Goal: Information Seeking & Learning: Learn about a topic

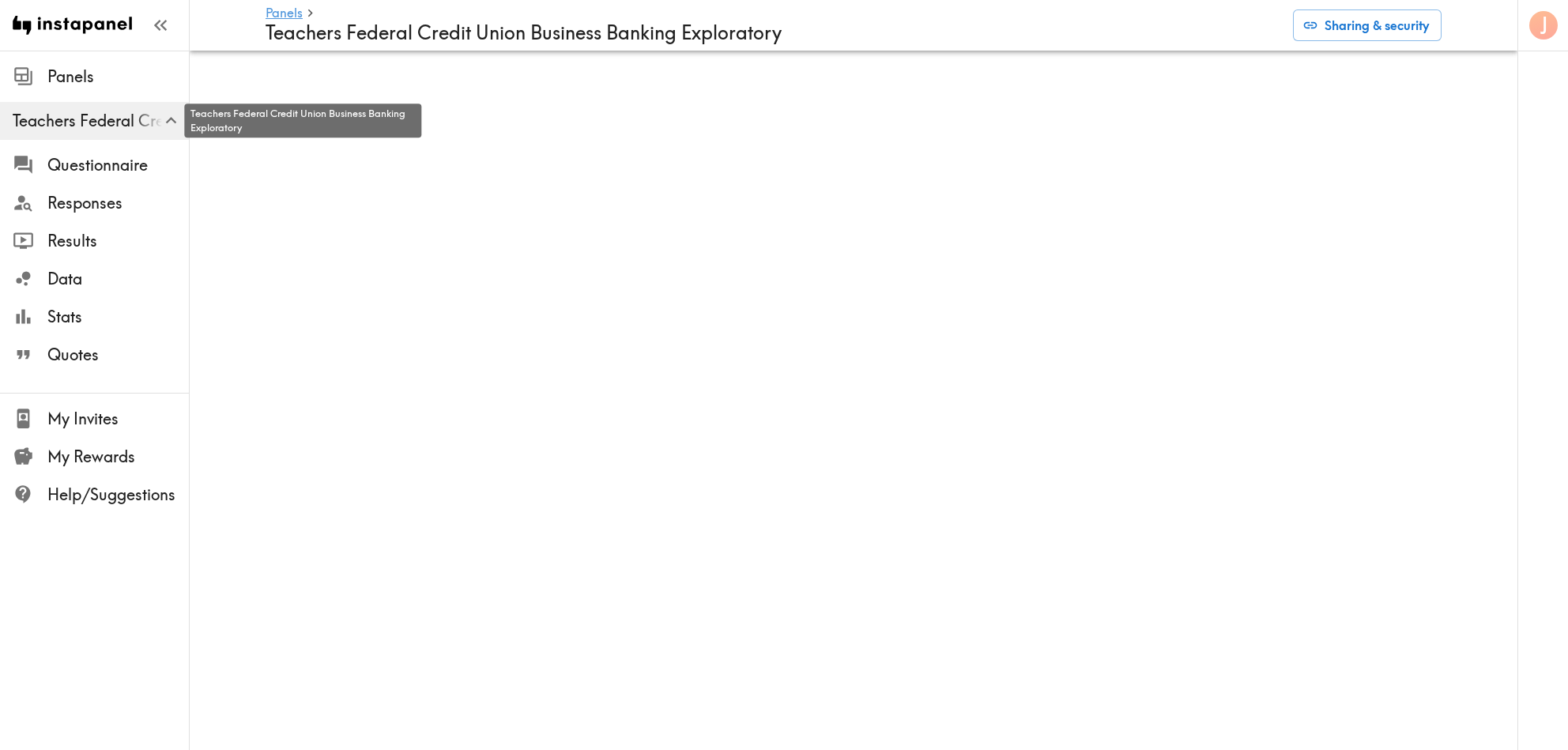
click at [117, 125] on span "Teachers Federal Credit Union Business Banking Exploratory" at bounding box center [101, 121] width 177 height 22
click at [70, 347] on span "Quotes" at bounding box center [118, 355] width 142 height 22
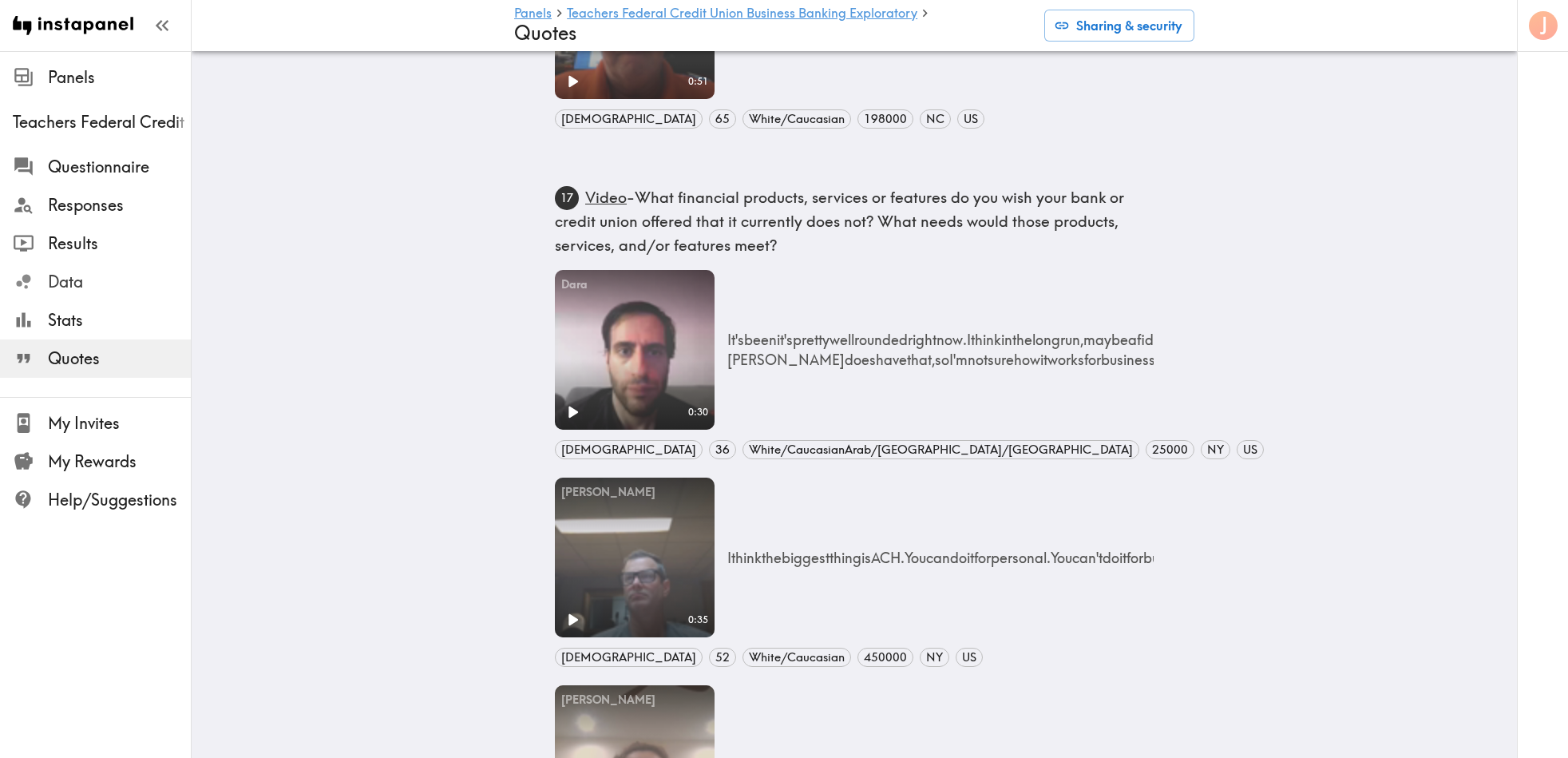
scroll to position [1558, 0]
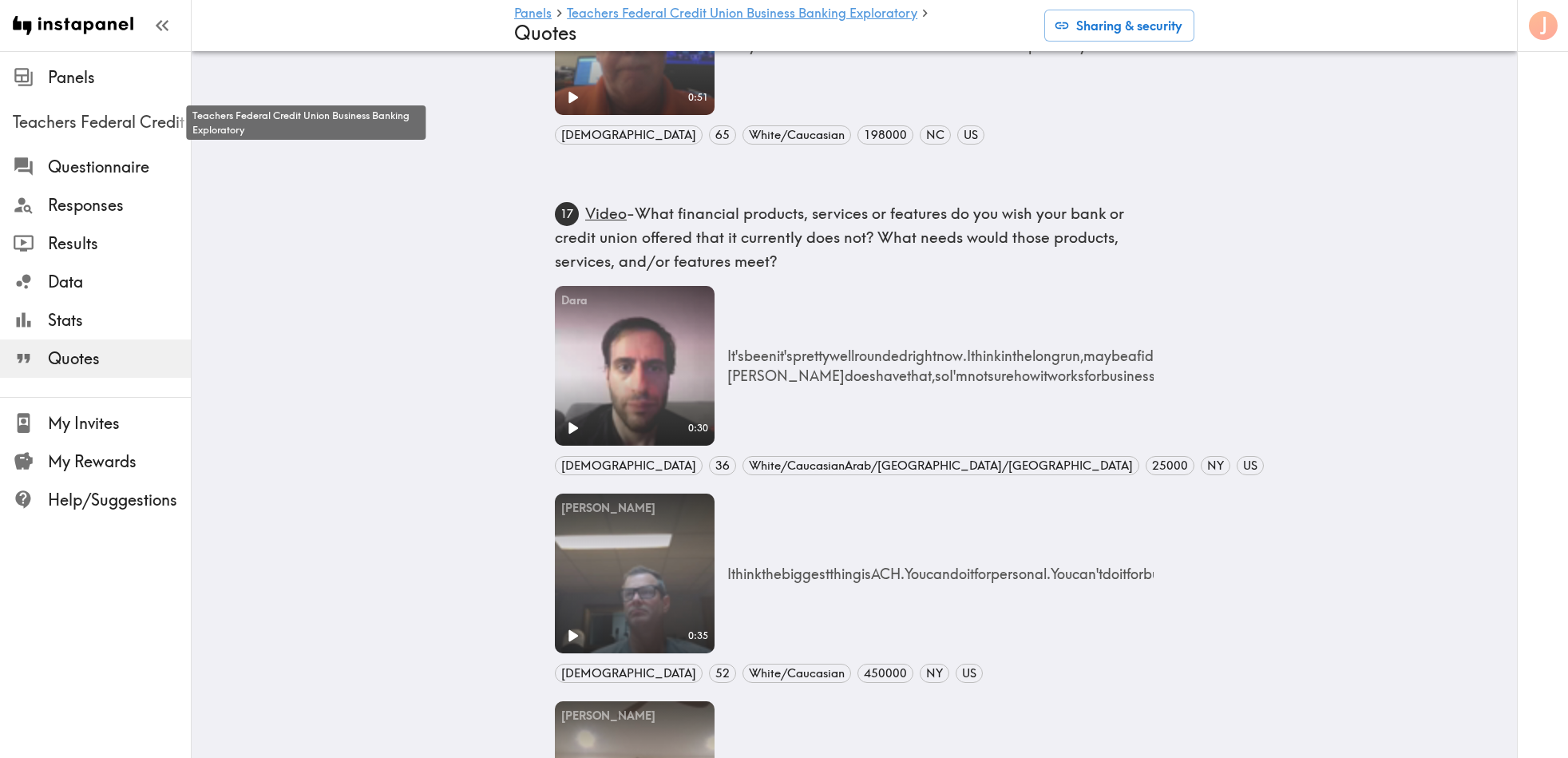
click at [95, 114] on span "Teachers Federal Credit Union Business Banking Exploratory" at bounding box center [102, 122] width 178 height 22
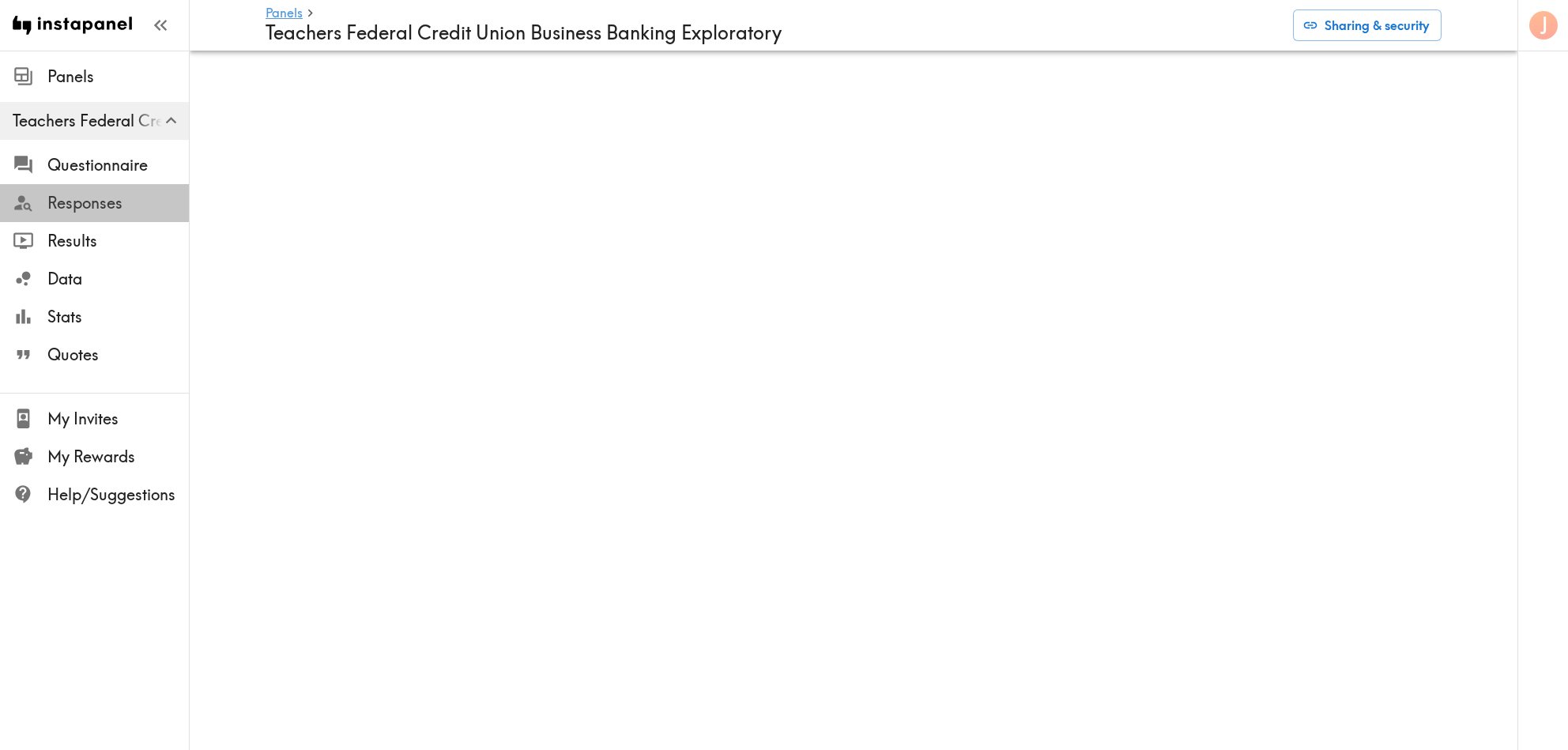
click at [73, 196] on span "Responses" at bounding box center [118, 203] width 142 height 22
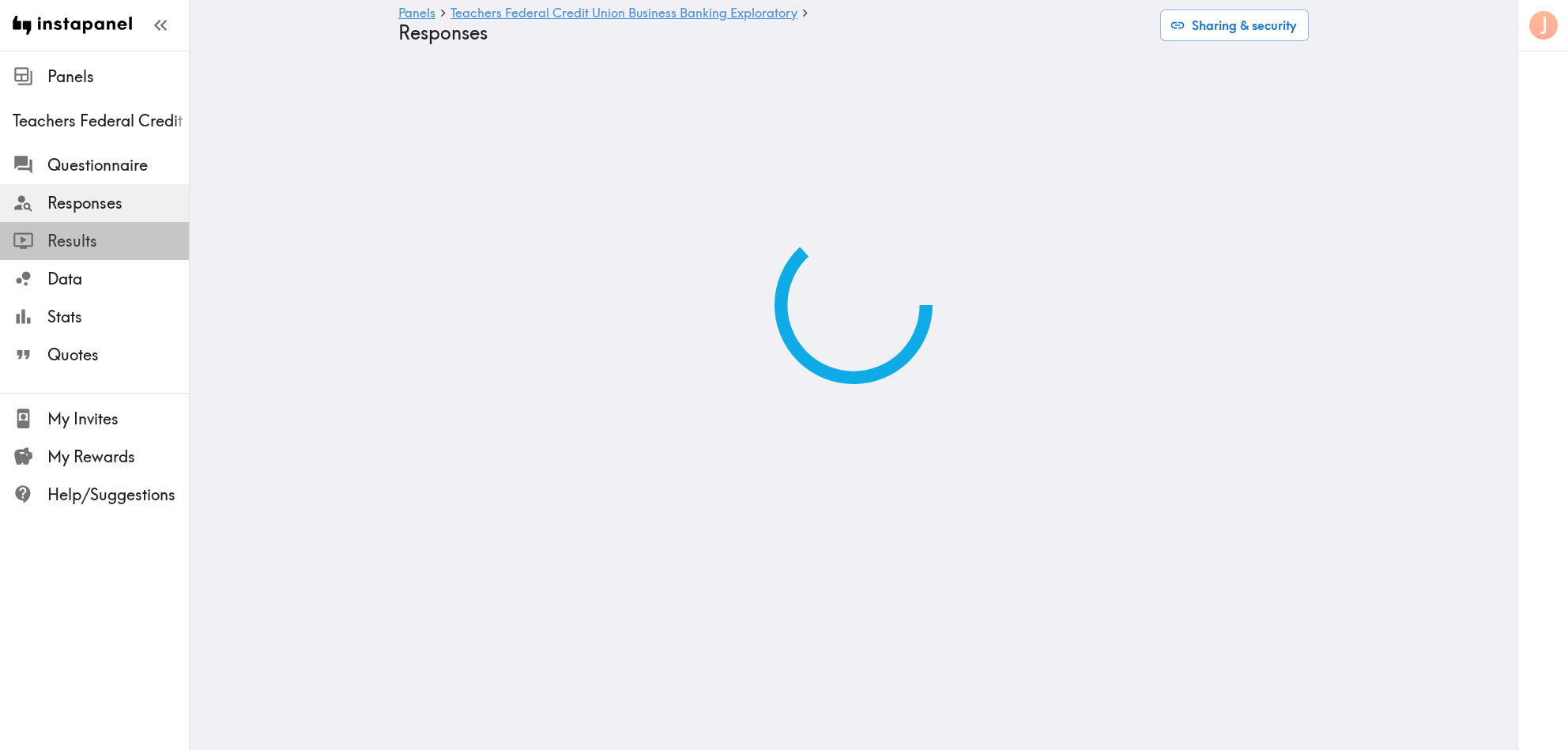
click at [69, 230] on span "Results" at bounding box center [118, 241] width 142 height 22
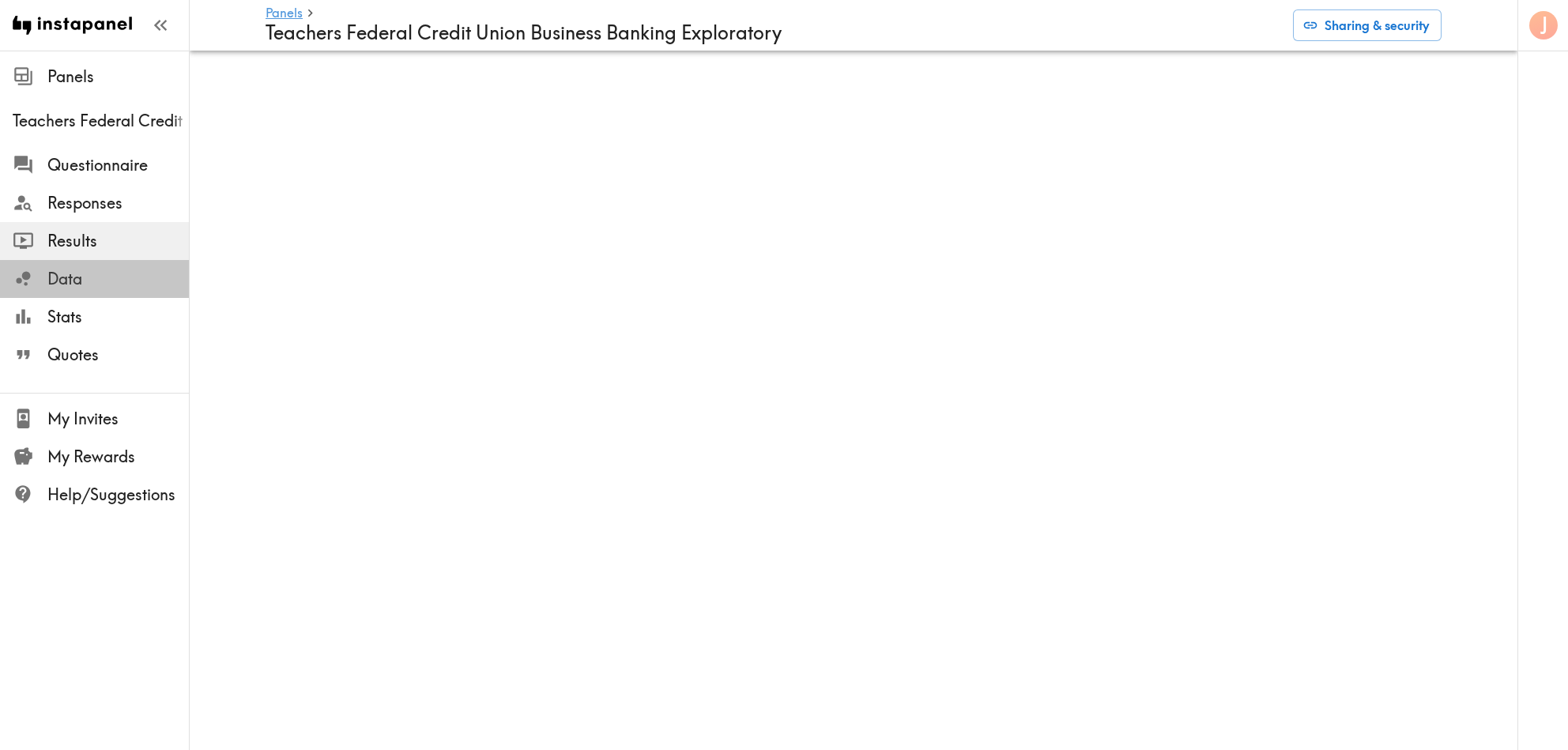
click at [67, 276] on span "Data" at bounding box center [118, 279] width 142 height 22
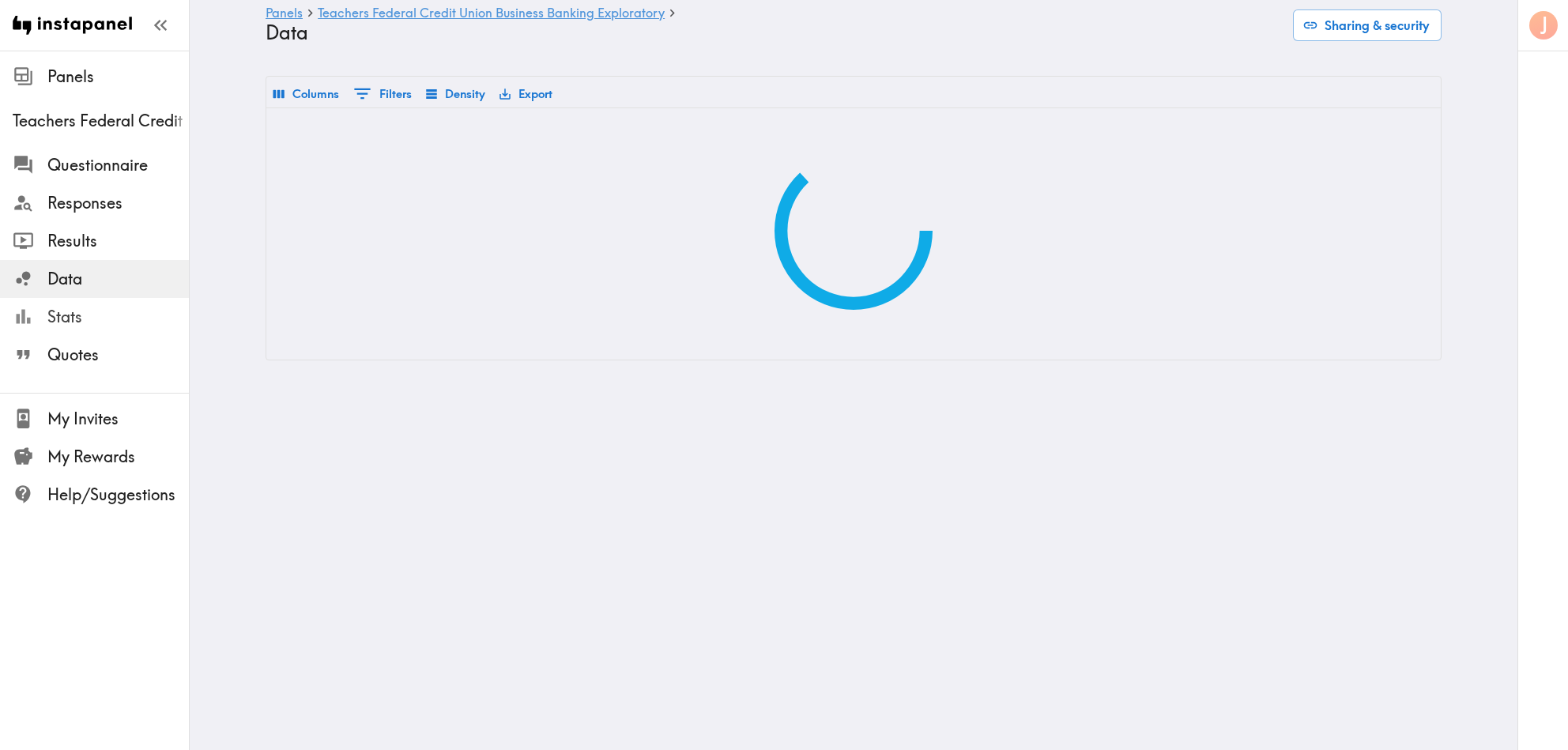
click at [68, 315] on span "Stats" at bounding box center [118, 316] width 142 height 22
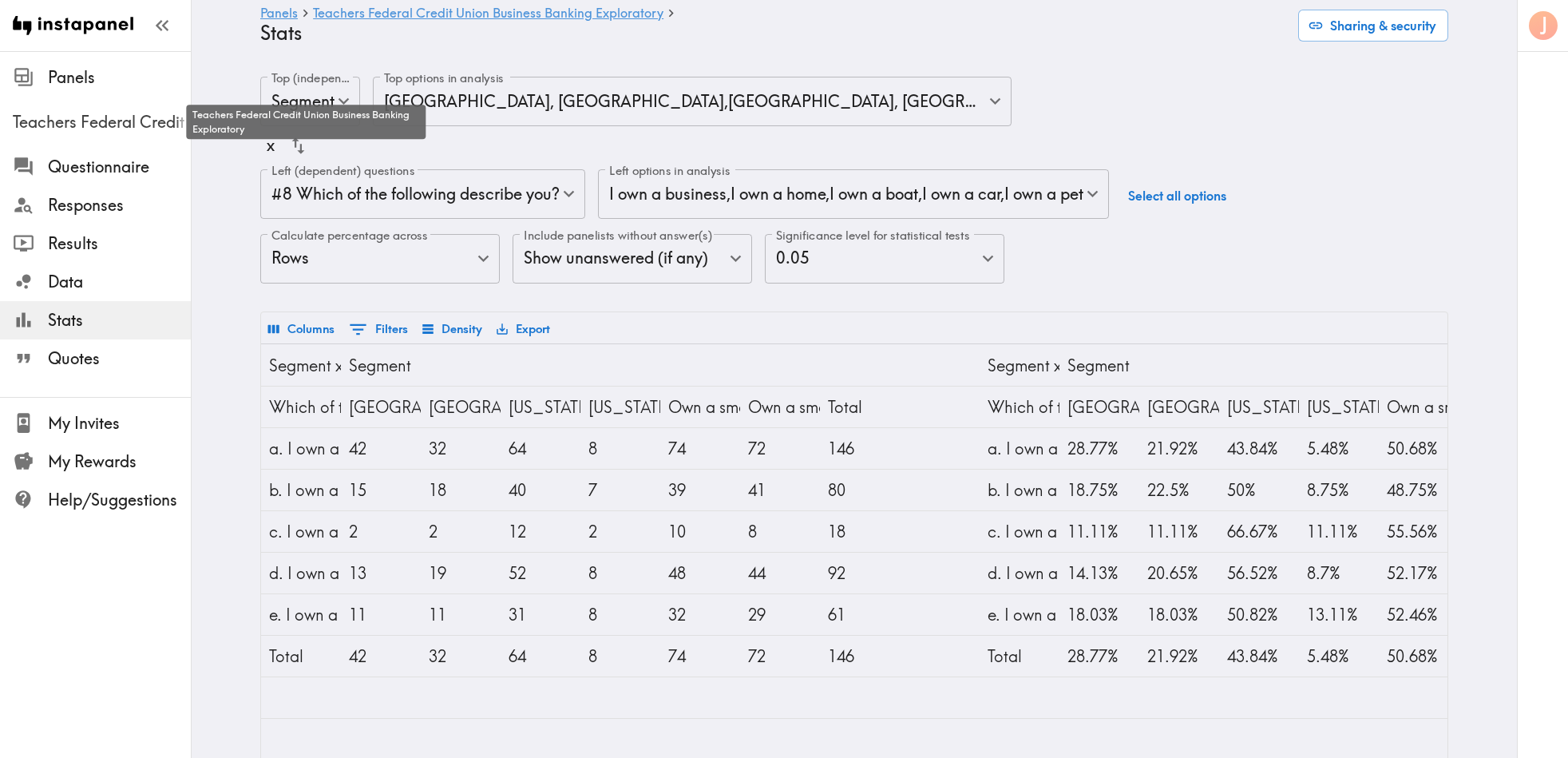
click at [79, 119] on span "Teachers Federal Credit Union Business Banking Exploratory" at bounding box center [102, 122] width 178 height 22
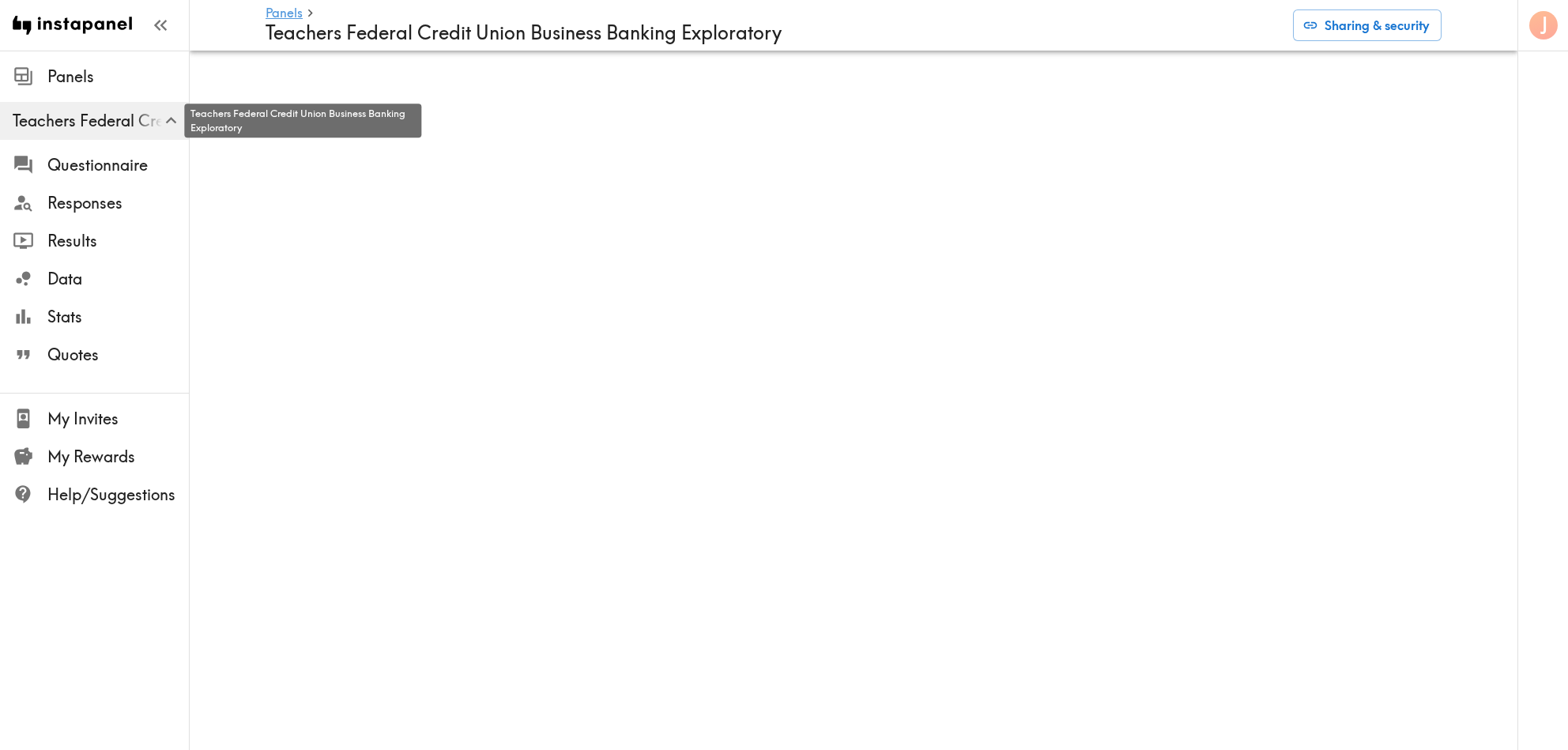
click at [105, 120] on span "Teachers Federal Credit Union Business Banking Exploratory" at bounding box center [101, 121] width 177 height 22
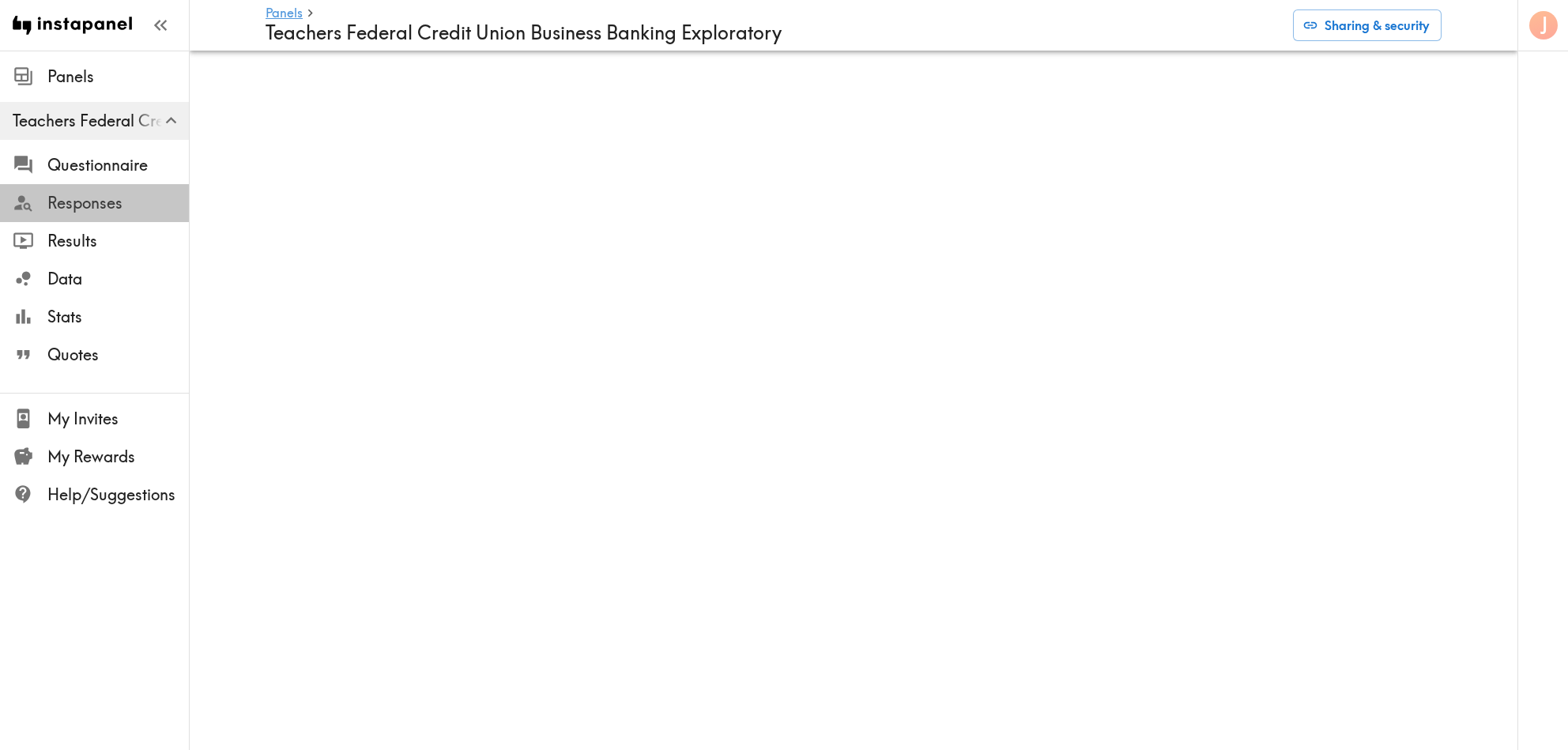
click at [101, 198] on span "Responses" at bounding box center [118, 203] width 142 height 22
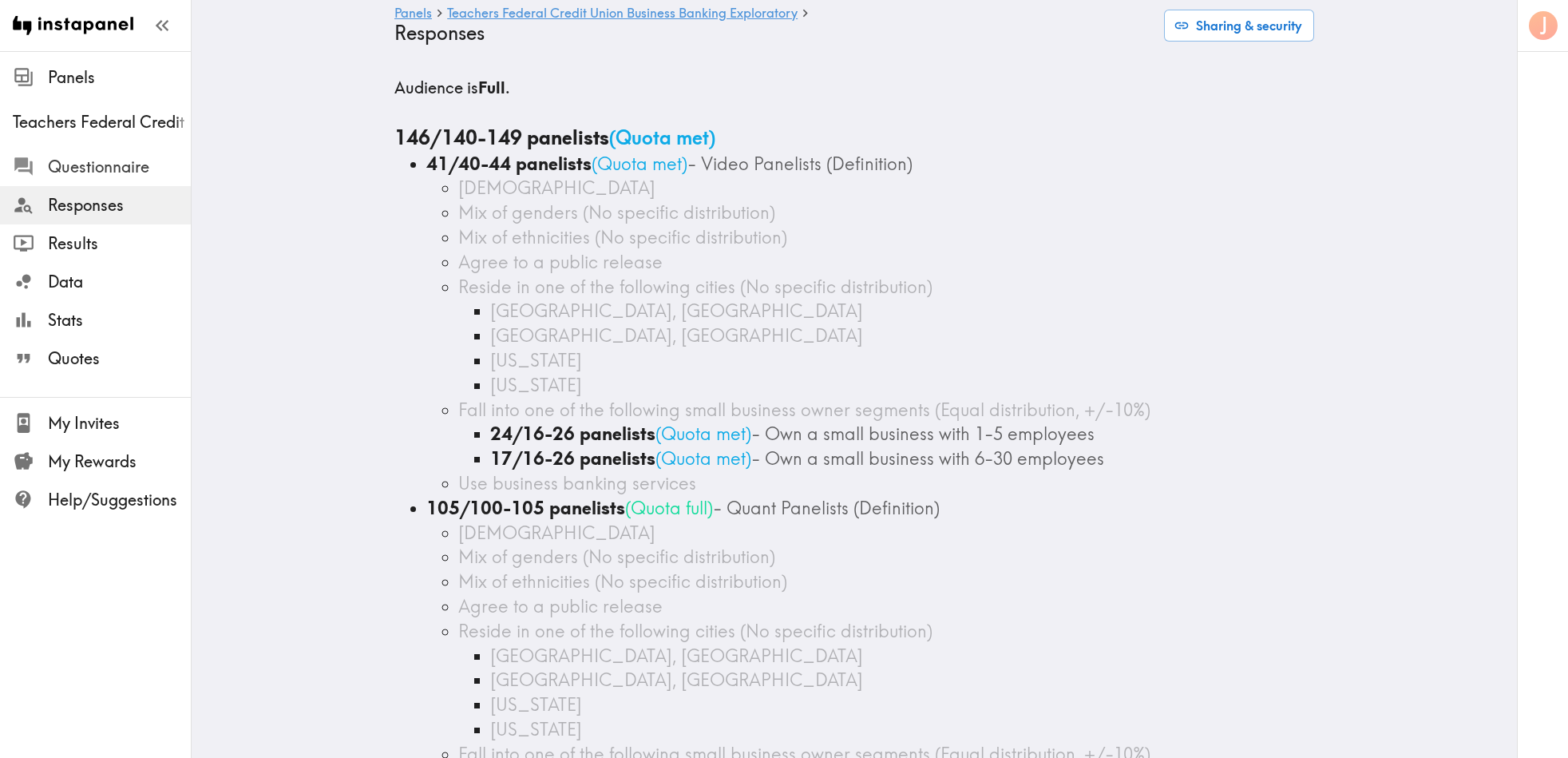
click at [104, 179] on span "Questionnaire" at bounding box center [119, 166] width 143 height 29
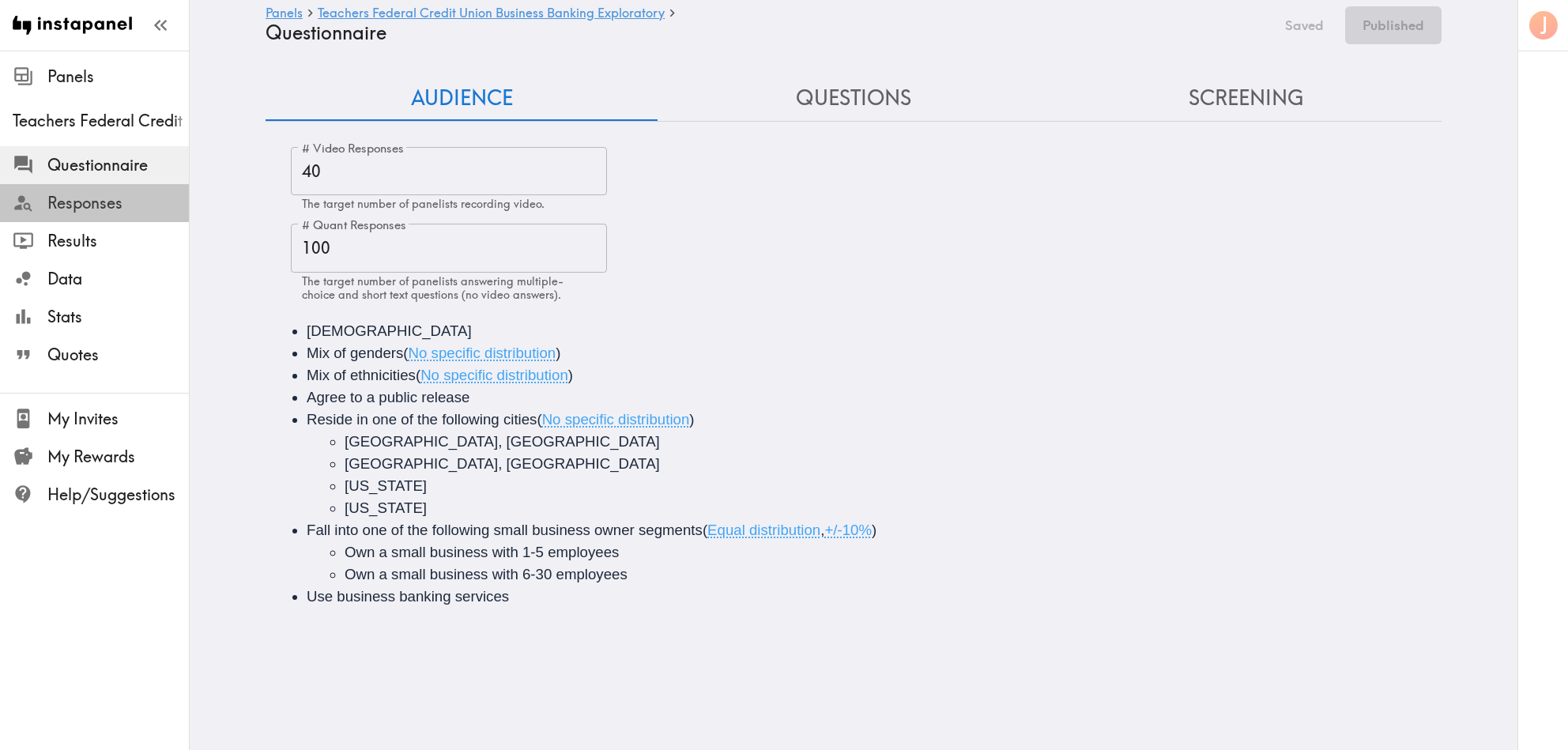
click at [75, 195] on span "Responses" at bounding box center [118, 203] width 142 height 22
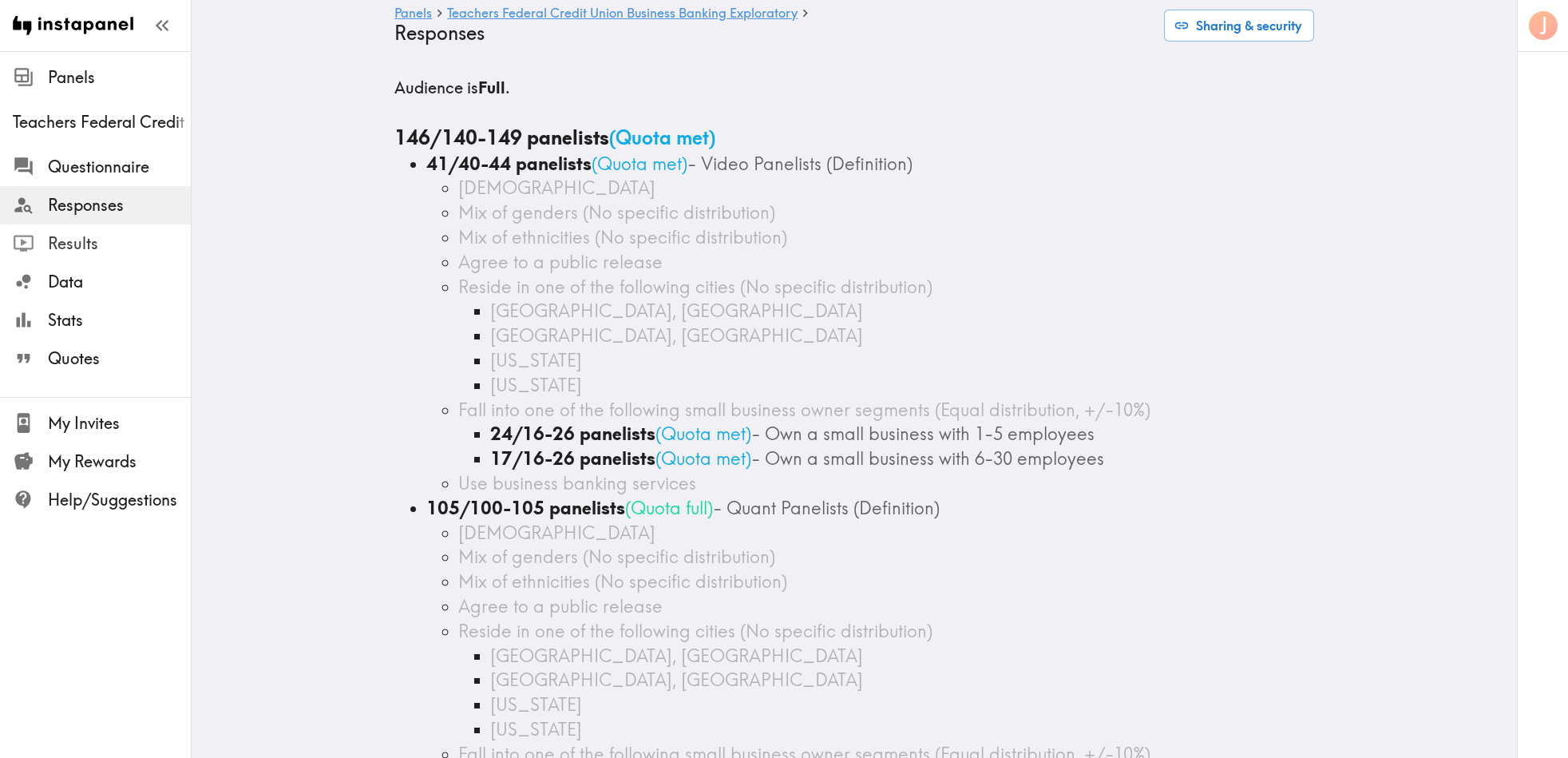
click at [71, 244] on span "Results" at bounding box center [119, 243] width 143 height 22
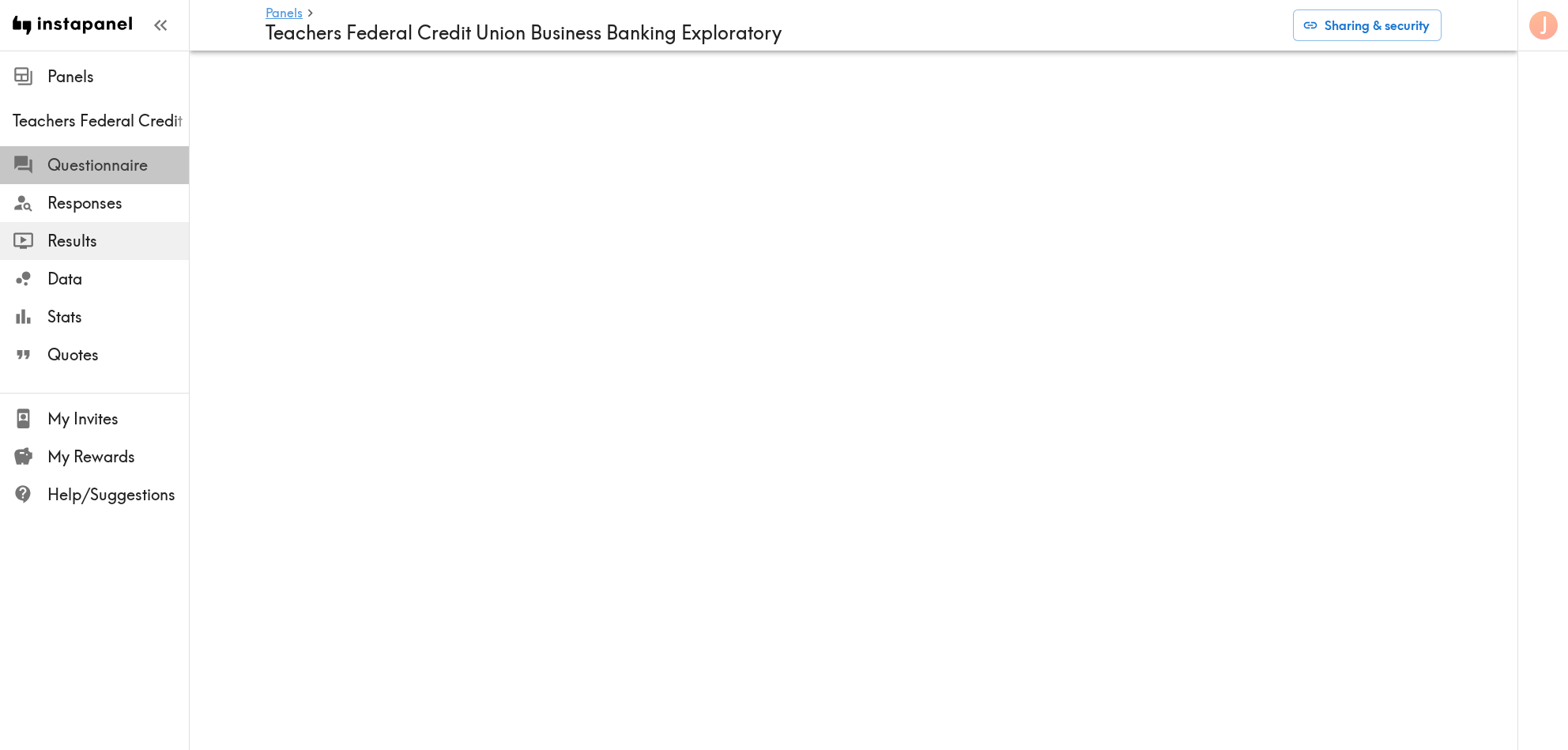
click at [94, 162] on span "Questionnaire" at bounding box center [118, 165] width 142 height 22
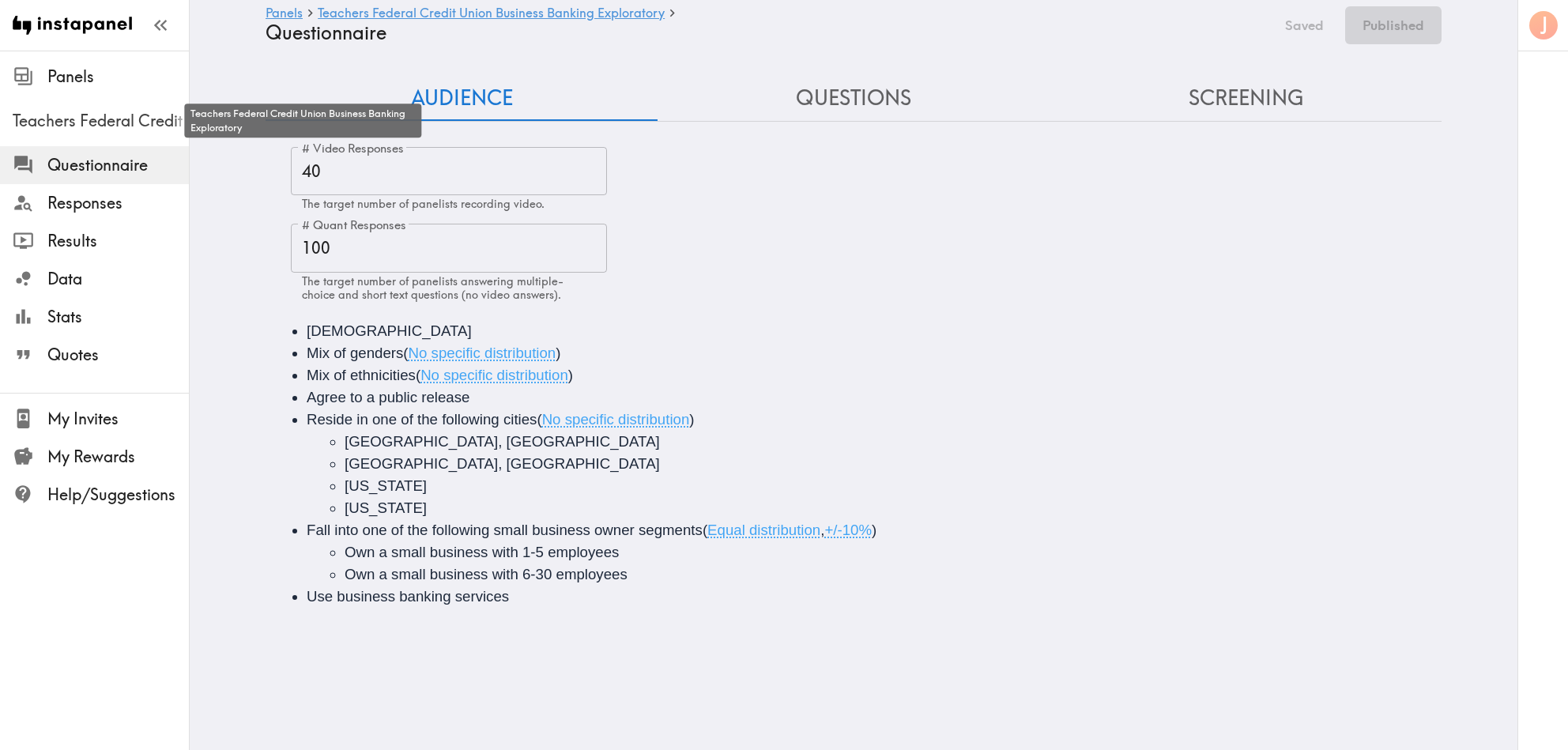
click at [106, 123] on span "Teachers Federal Credit Union Business Banking Exploratory" at bounding box center [101, 121] width 177 height 22
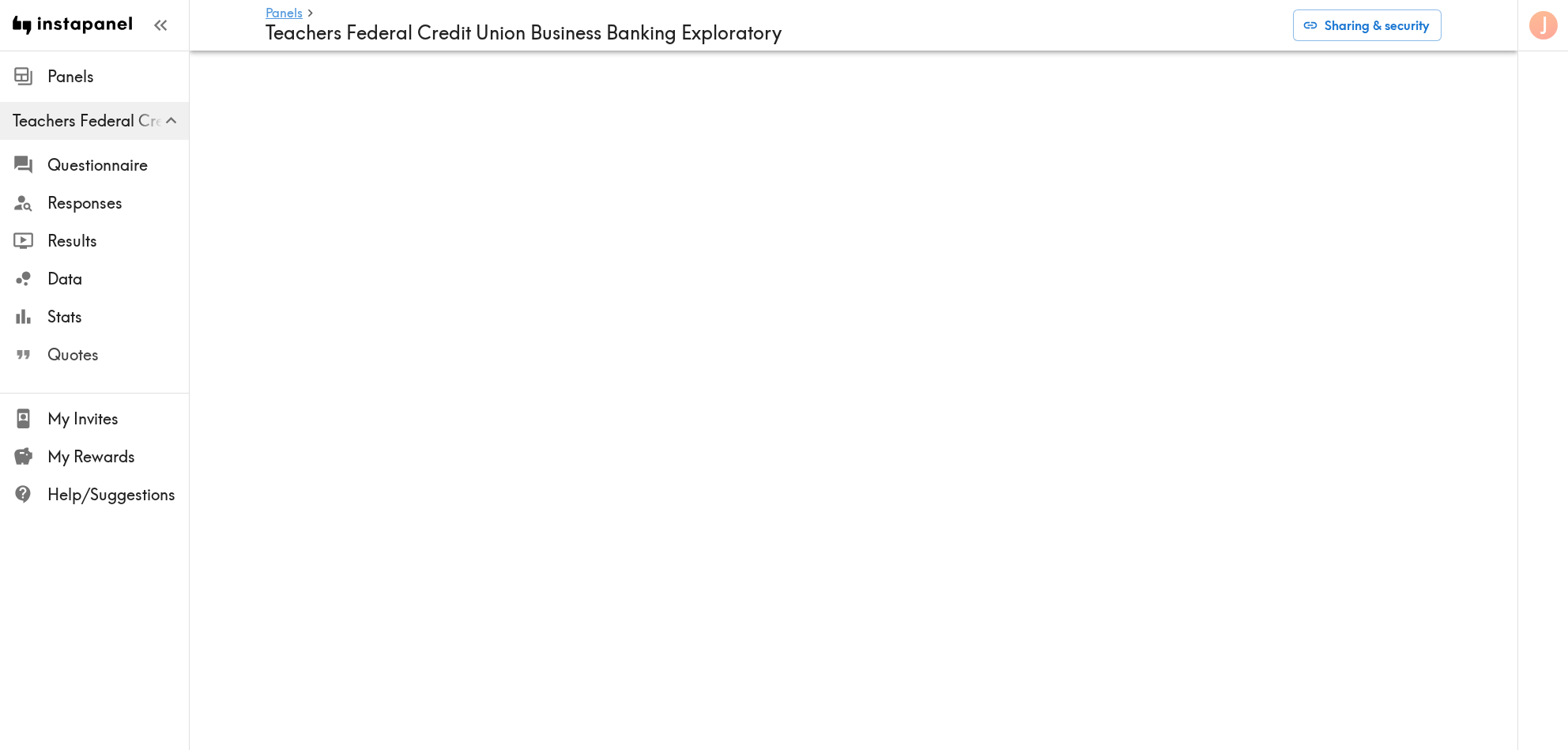
click at [67, 358] on span "Quotes" at bounding box center [118, 355] width 142 height 22
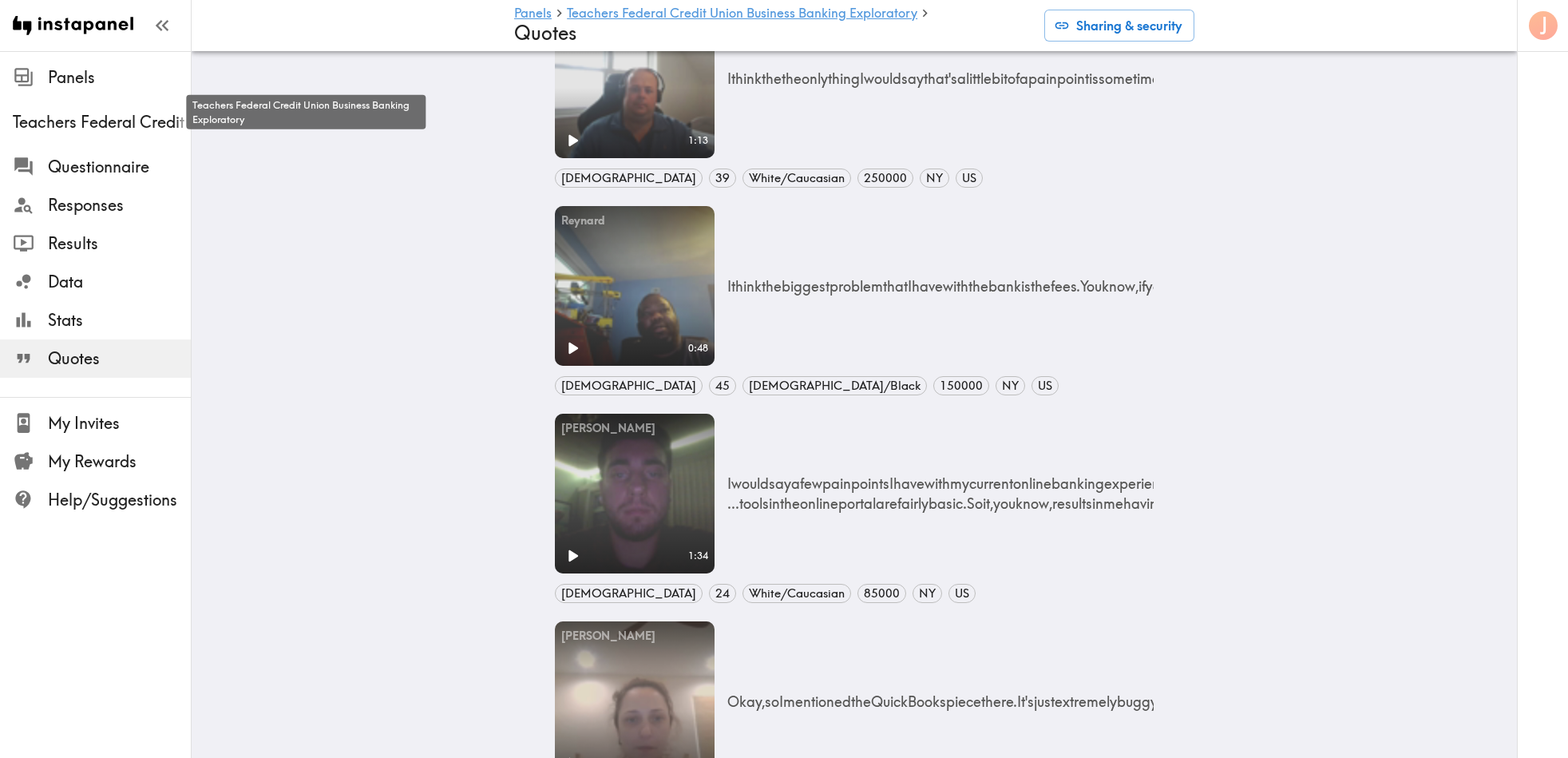
scroll to position [5295, 0]
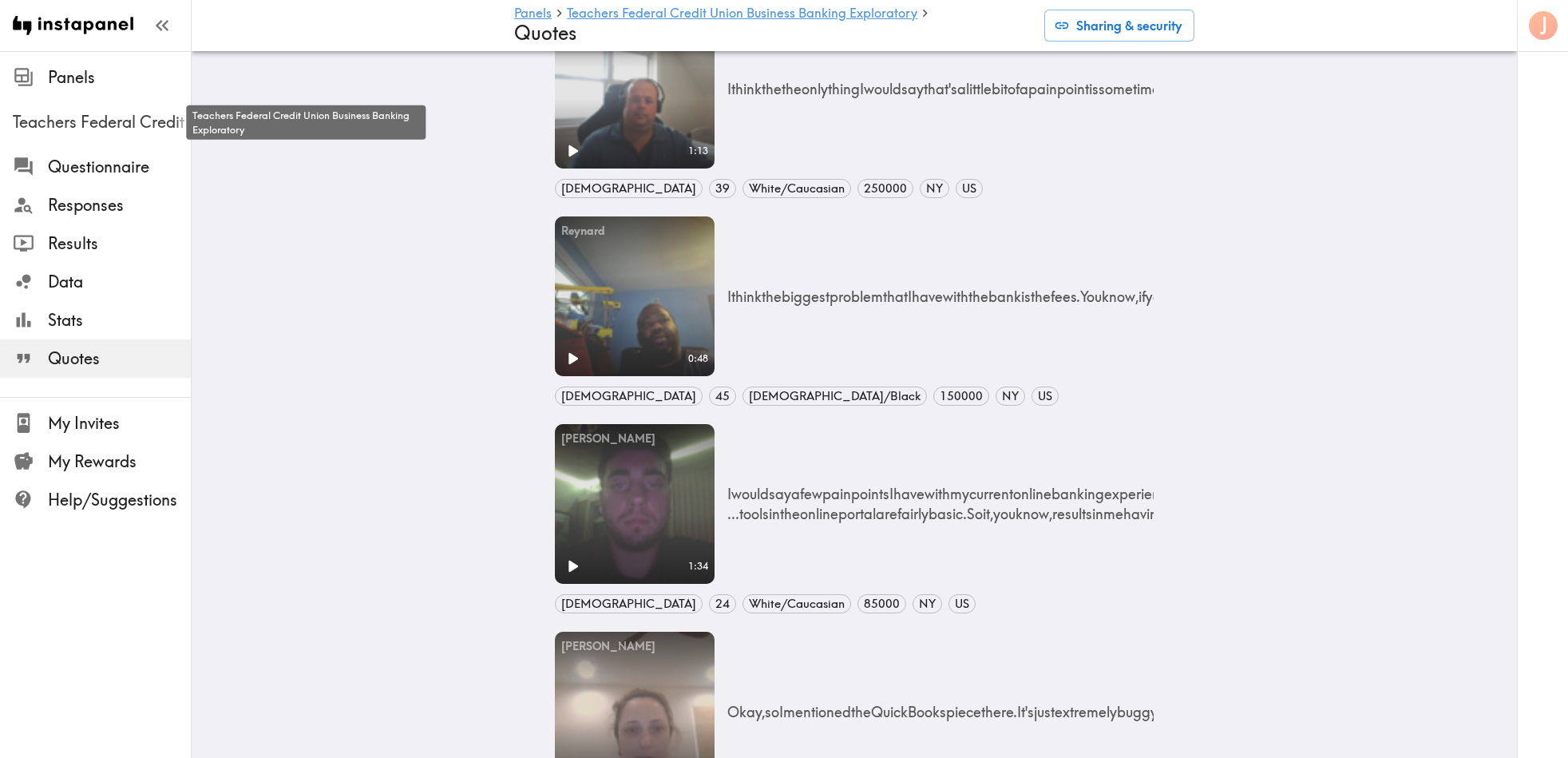
click at [78, 117] on span "Teachers Federal Credit Union Business Banking Exploratory" at bounding box center [102, 122] width 178 height 22
